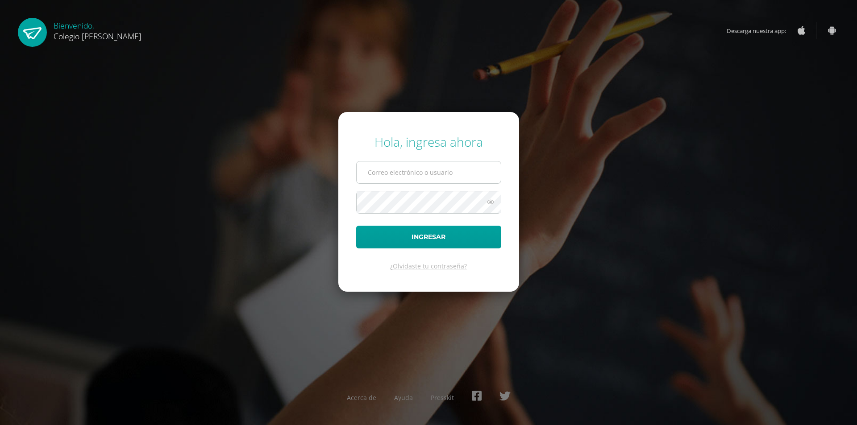
drag, startPoint x: 393, startPoint y: 175, endPoint x: 399, endPoint y: 180, distance: 7.9
click at [393, 175] on input "text" at bounding box center [429, 173] width 144 height 22
type input "COS0202582@osoriosandoval.edu.gt"
click at [356, 226] on button "Ingresar" at bounding box center [428, 237] width 145 height 23
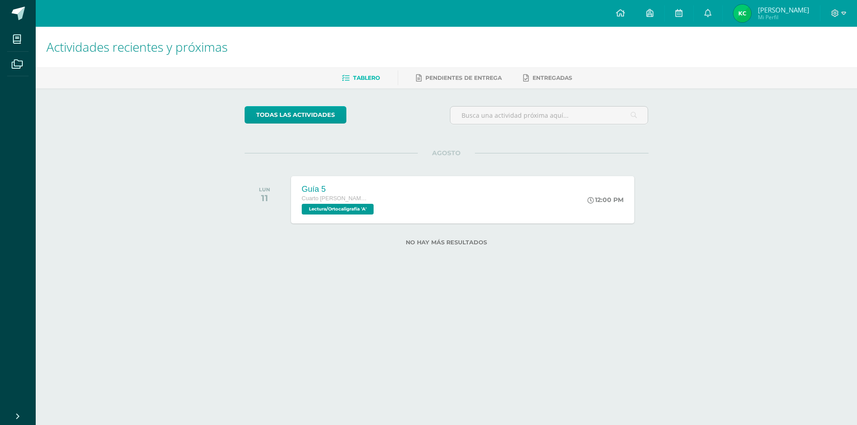
click at [183, 224] on div "Actividades recientes y próximas Tablero Pendientes de entrega Entregadas todas…" at bounding box center [446, 151] width 821 height 248
click at [274, 274] on html "Hola Katherine Gabriela, bienvenido a Edoo! Mis cursos Archivos Cerrar panel Ci…" at bounding box center [428, 137] width 857 height 274
click at [361, 274] on html "Hola Katherine Gabriela, bienvenido a Edoo! Mis cursos Archivos Cerrar panel Ci…" at bounding box center [428, 137] width 857 height 274
click at [585, 274] on html "Hola Katherine Gabriela, bienvenido a Edoo! Mis cursos Archivos Cerrar panel Ci…" at bounding box center [428, 137] width 857 height 274
click at [461, 274] on div "todas las Actividades No tienes actividades Échale un vistazo a los demás perío…" at bounding box center [447, 181] width 440 height 186
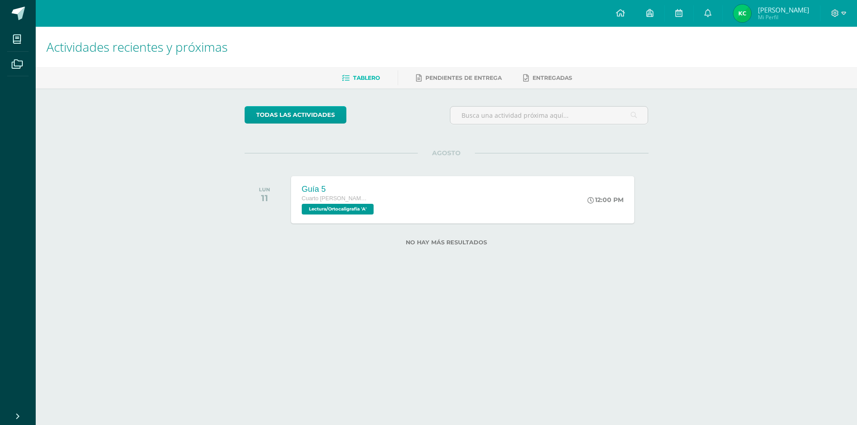
click at [482, 274] on html "Hola Katherine Gabriela, bienvenido a Edoo! Mis cursos Archivos Cerrar panel Ci…" at bounding box center [428, 137] width 857 height 274
click at [411, 274] on html "Hola Katherine Gabriela, bienvenido a Edoo! Mis cursos Archivos Cerrar panel Ci…" at bounding box center [428, 137] width 857 height 274
click at [411, 191] on div "Guía 5 Cuarto Bach. CCLL en Computación Lectura/Ortocaligrafía 'A' 12:00 PM Guí…" at bounding box center [462, 200] width 347 height 48
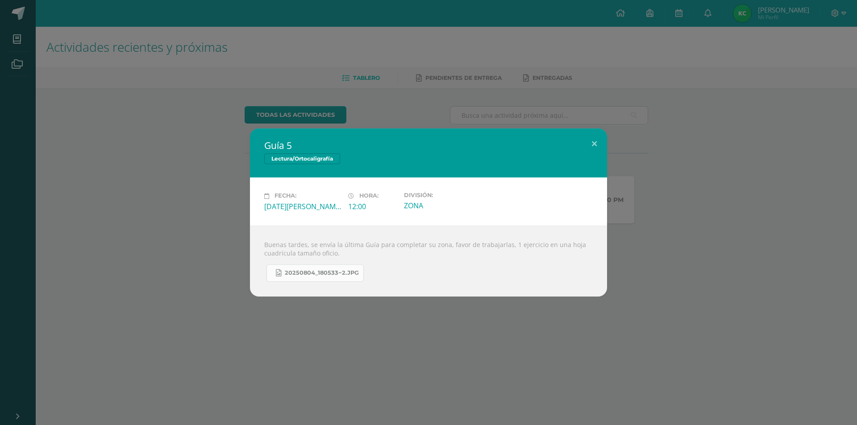
click at [340, 273] on span "20250804_180533~2.jpg" at bounding box center [322, 273] width 74 height 7
click at [472, 341] on div "Guía 5 Lectura/Ortocaligrafía Fecha: Lunes 11 de Agosto Hora: 12:00 División: Z…" at bounding box center [428, 212] width 857 height 425
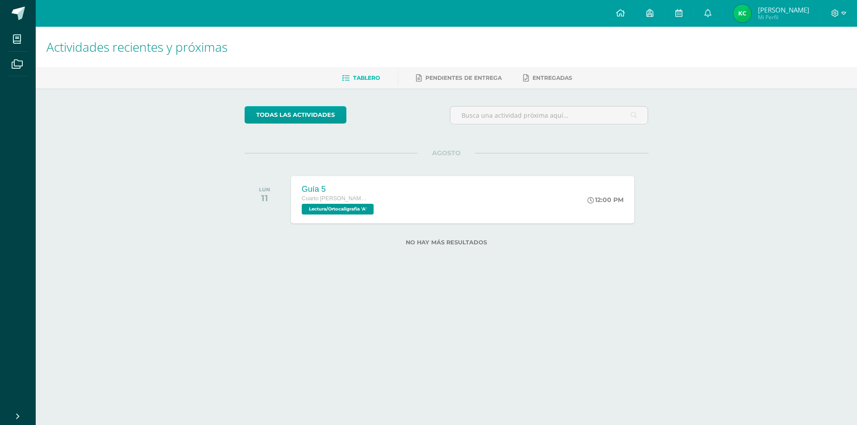
click at [466, 256] on div "No hay más resultados" at bounding box center [447, 244] width 404 height 25
click at [442, 79] on span "Pendientes de entrega" at bounding box center [463, 78] width 76 height 7
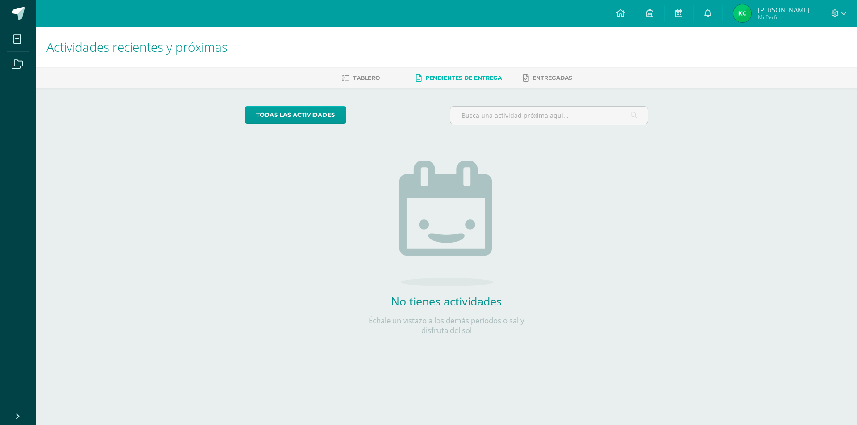
click at [354, 75] on span "Tablero" at bounding box center [366, 78] width 27 height 7
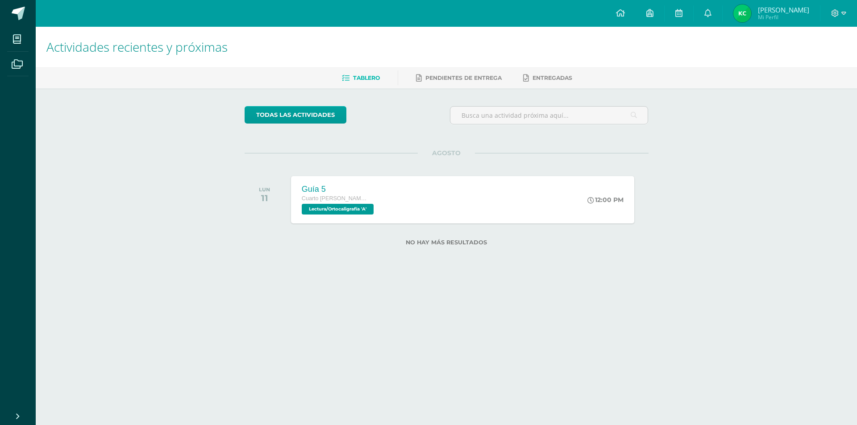
click at [301, 35] on h1 "Actividades recientes y próximas" at bounding box center [446, 47] width 800 height 41
click at [834, 14] on icon at bounding box center [835, 13] width 8 height 8
click at [821, 66] on link "Cerrar sesión" at bounding box center [810, 60] width 70 height 13
